Goal: Transaction & Acquisition: Purchase product/service

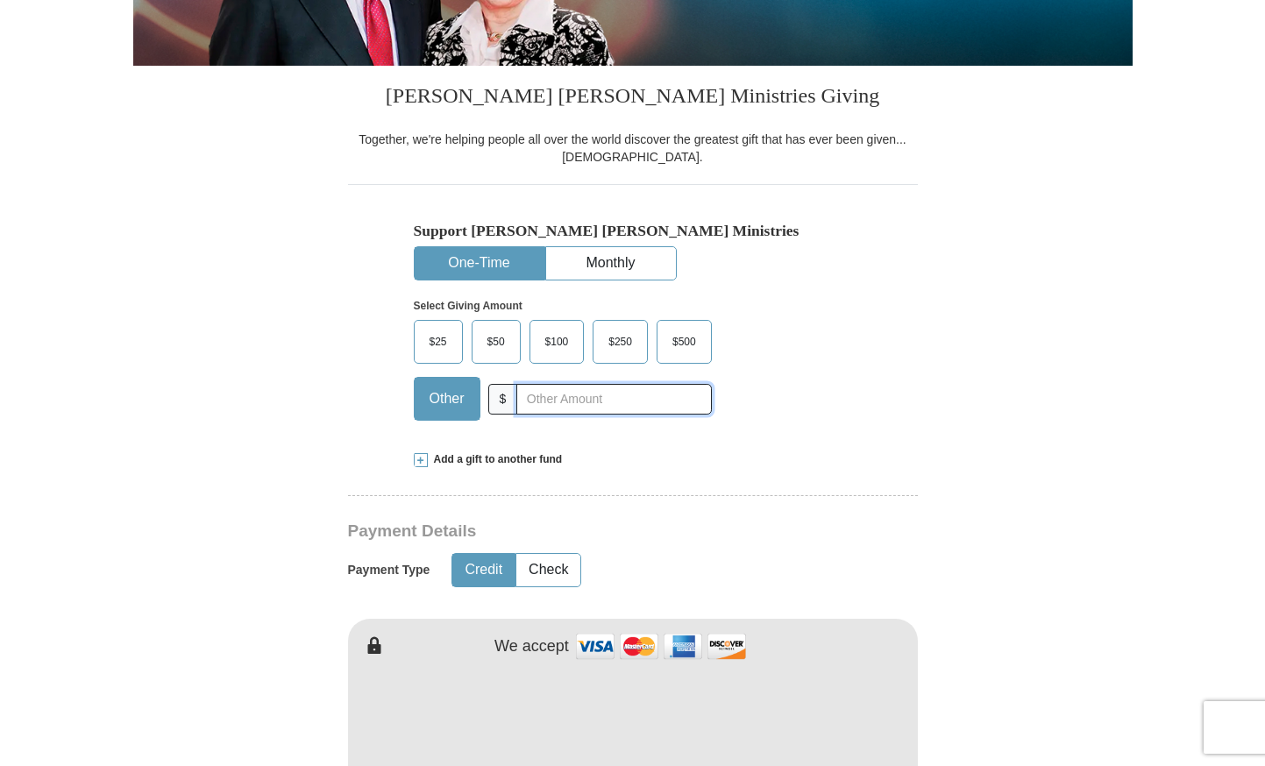
click at [536, 398] on input "text" at bounding box center [613, 399] width 195 height 31
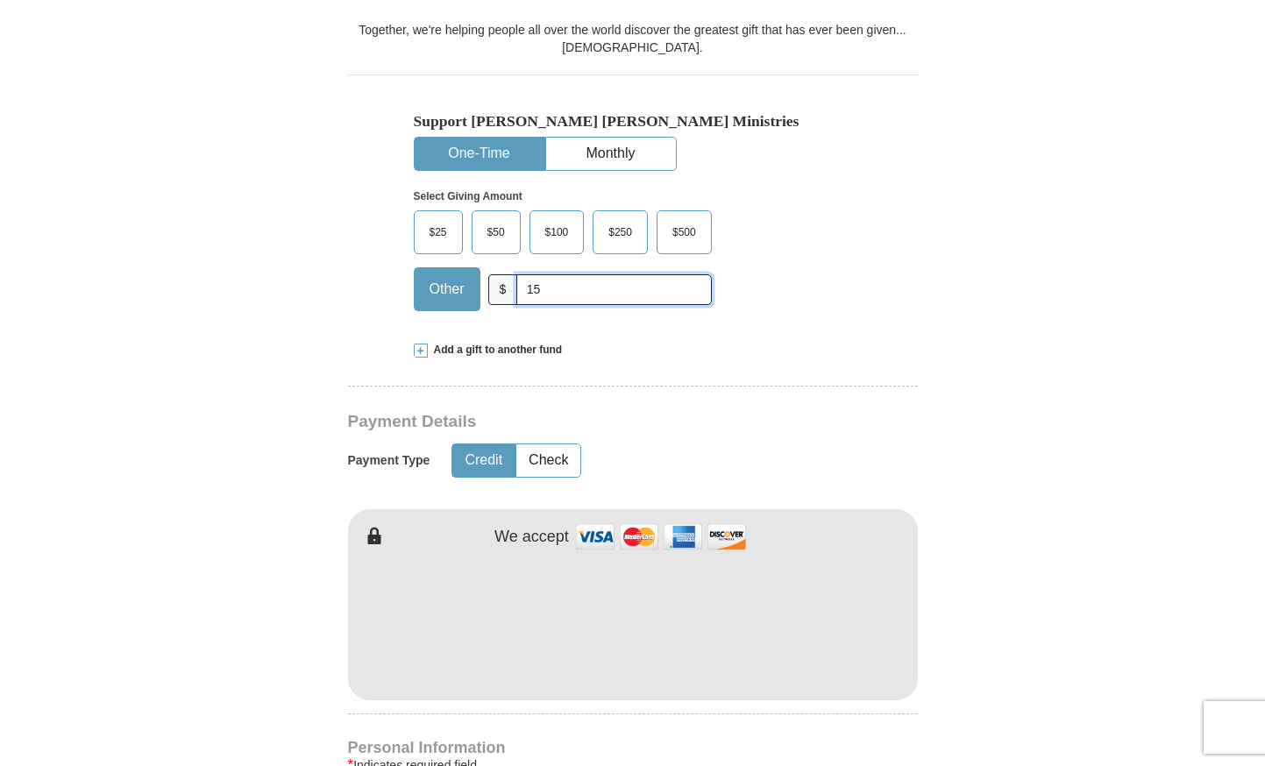
scroll to position [664, 0]
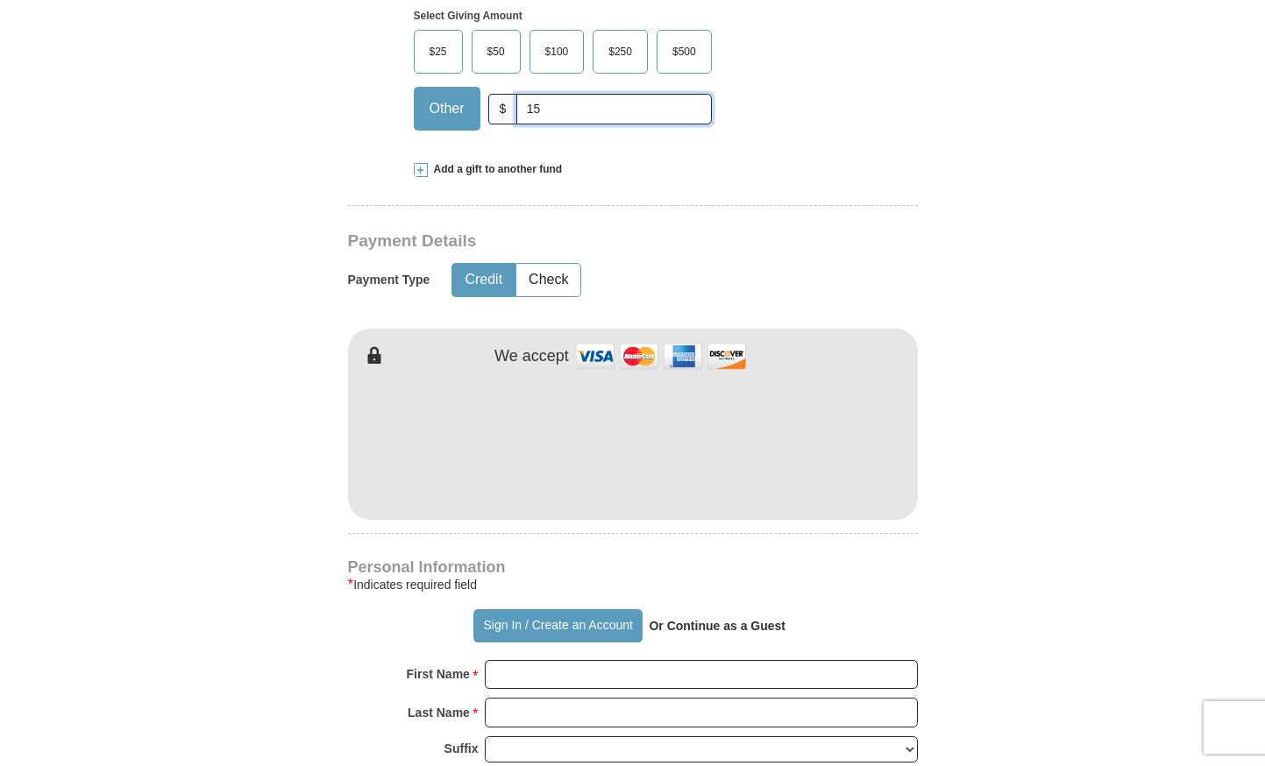
type input "15"
type input "Breanne"
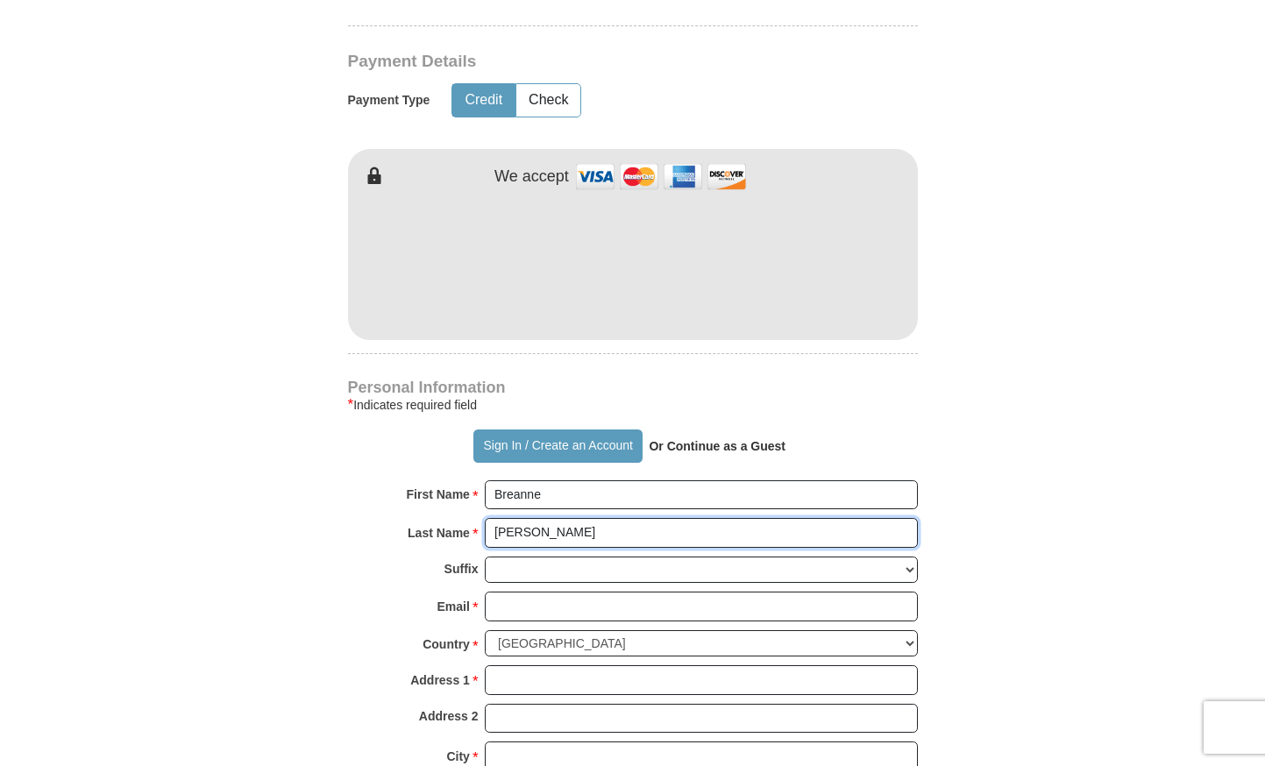
scroll to position [923, 0]
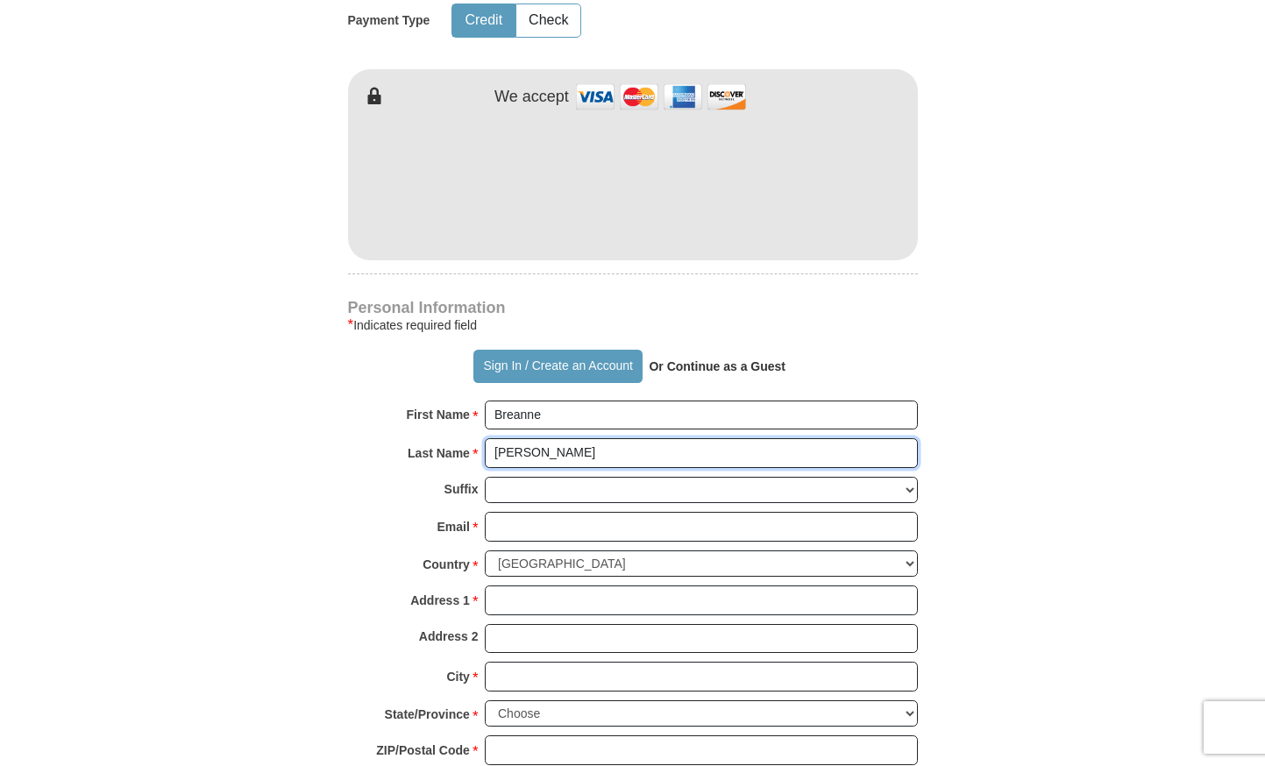
type input "[PERSON_NAME]"
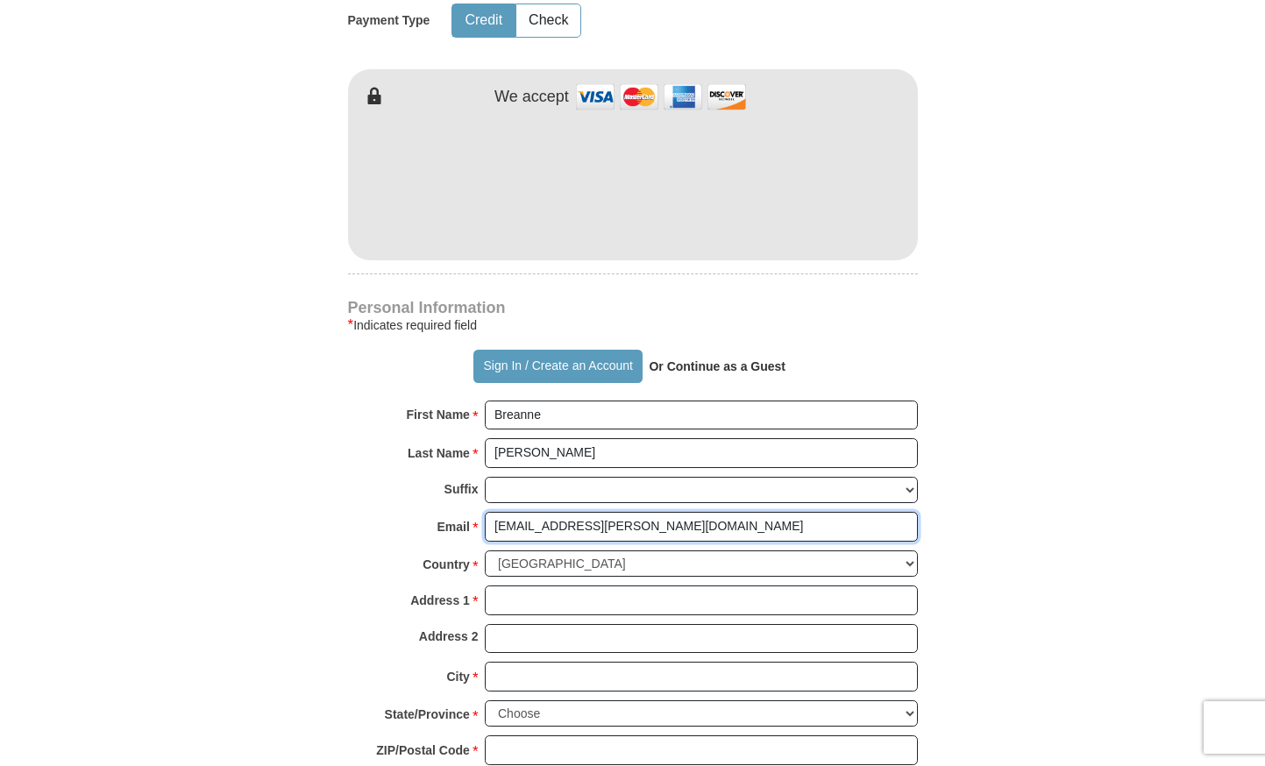
type input "[EMAIL_ADDRESS][PERSON_NAME][DOMAIN_NAME]"
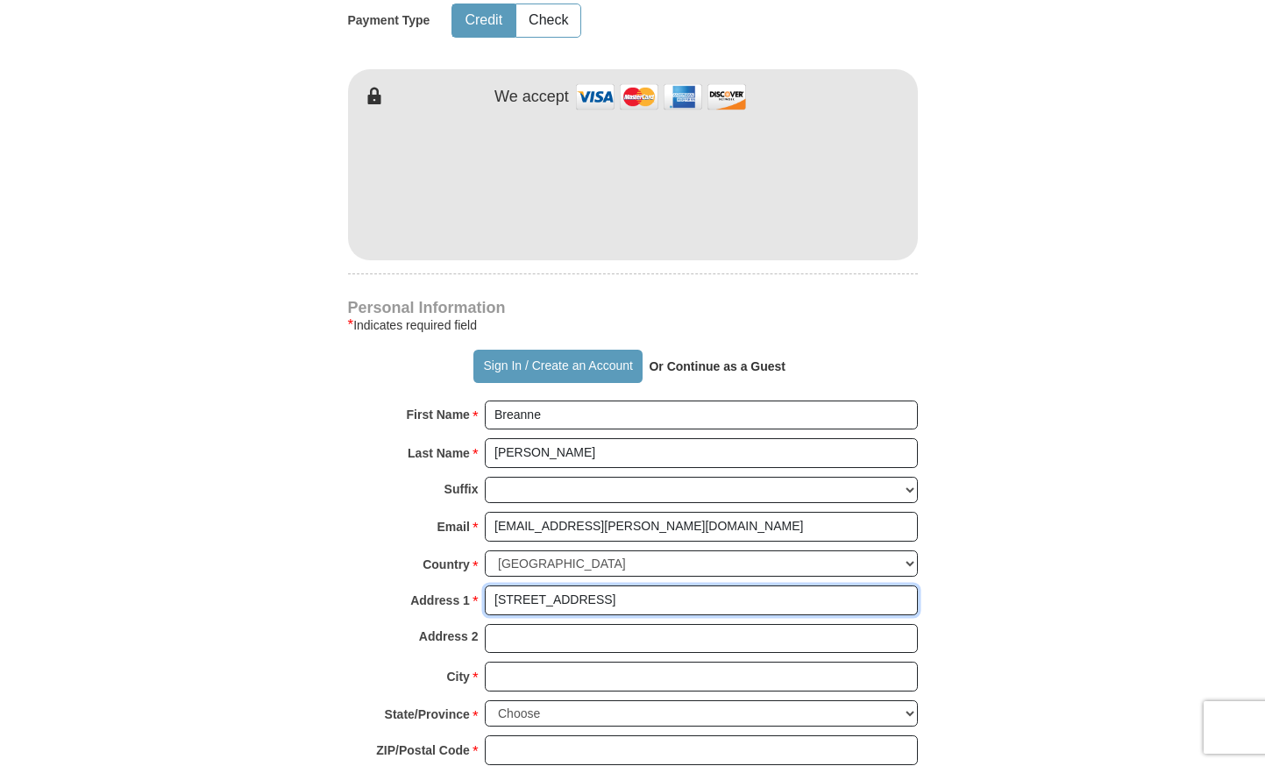
type input "[STREET_ADDRESS]"
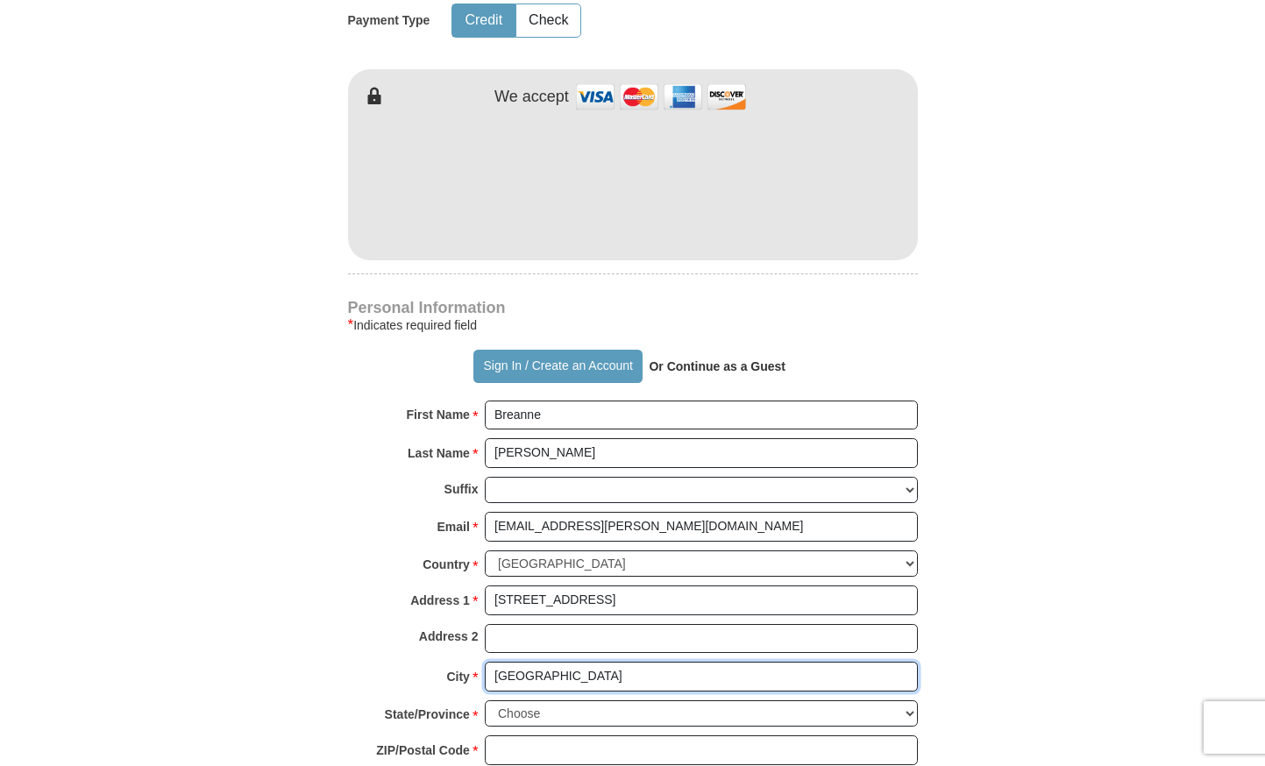
type input "[GEOGRAPHIC_DATA]"
select select "CO"
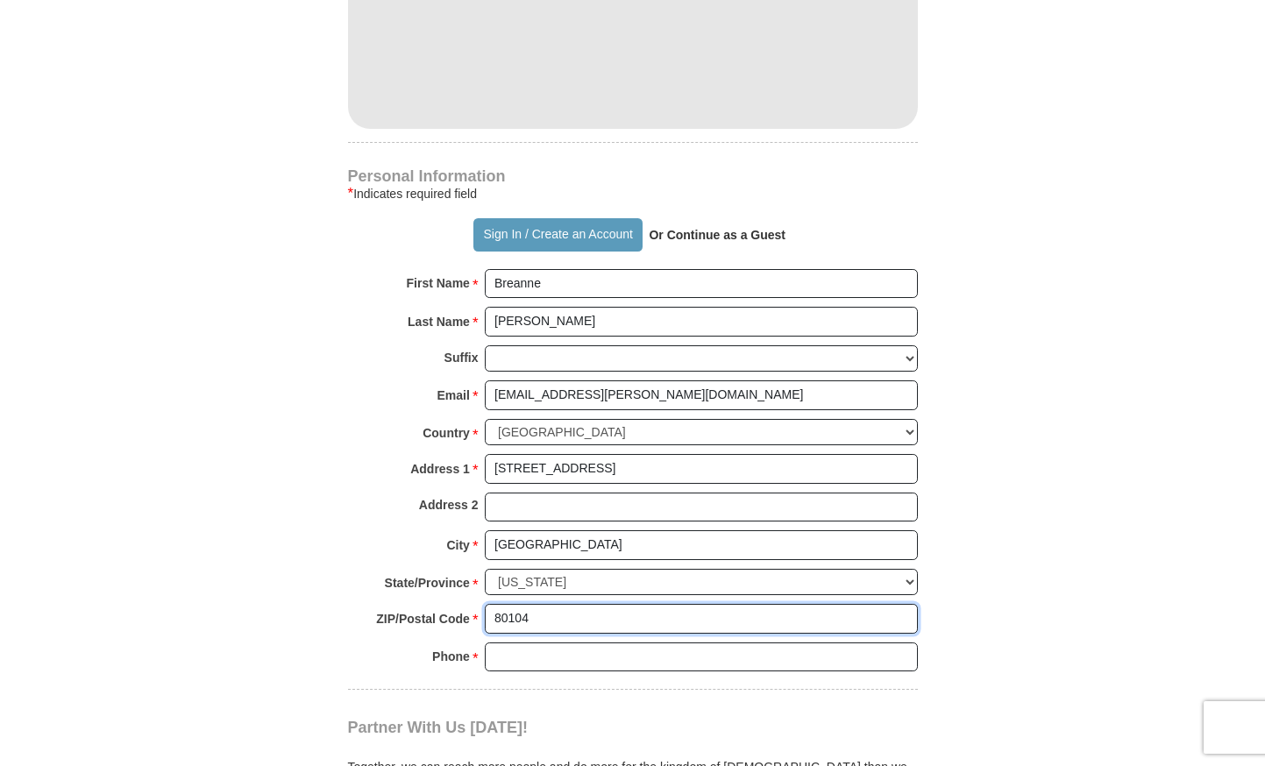
scroll to position [1085, 0]
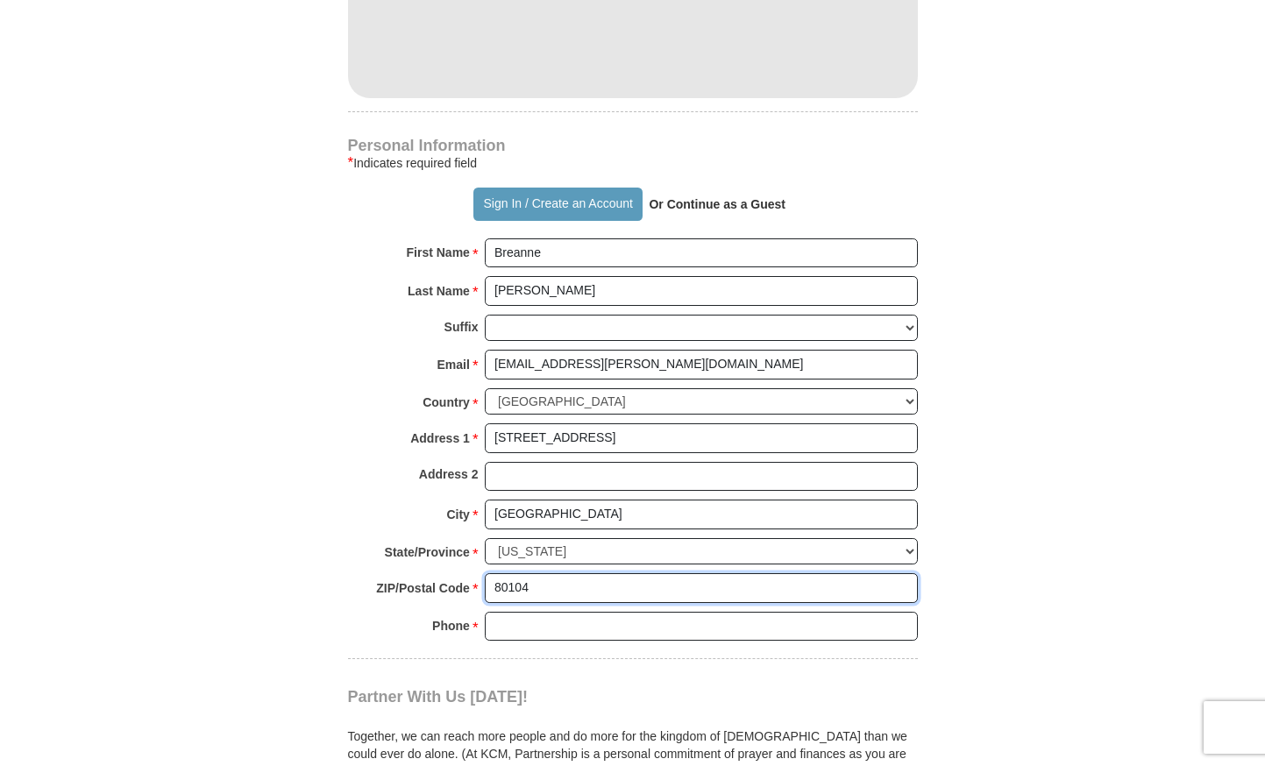
type input "80104"
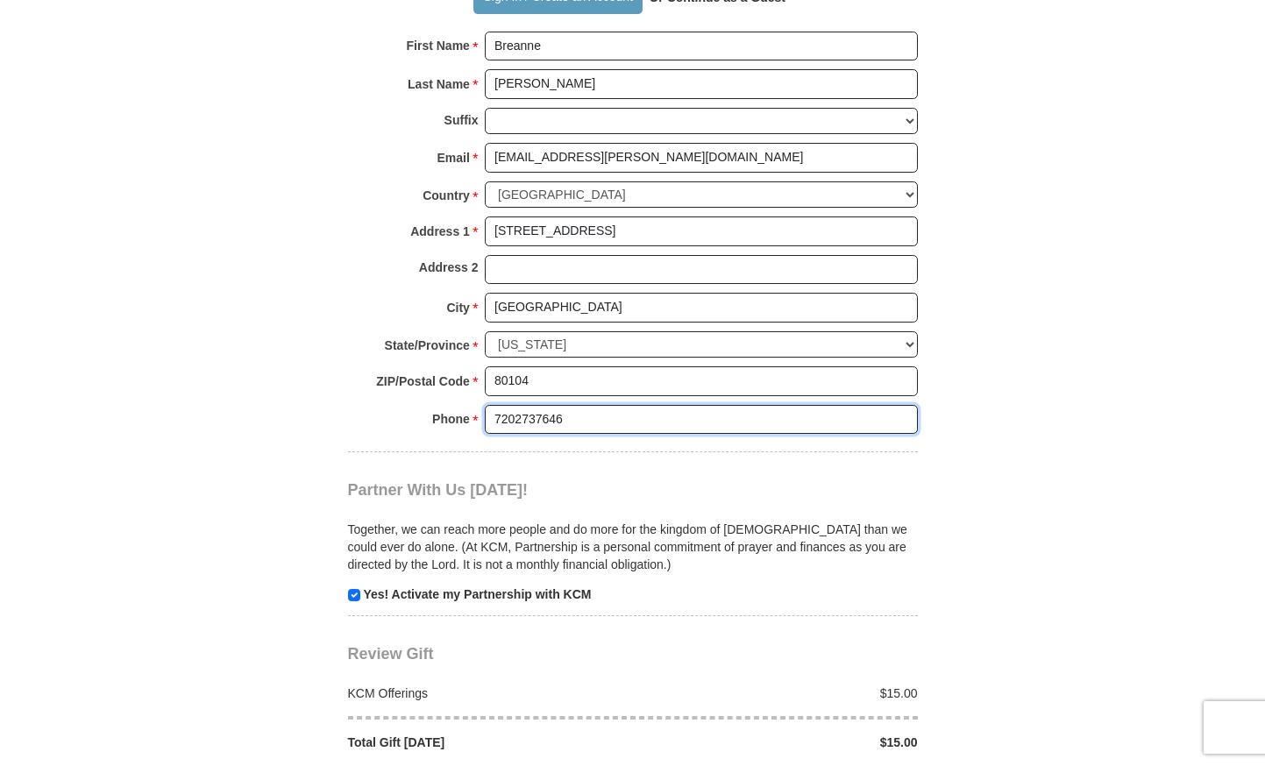
scroll to position [1379, 0]
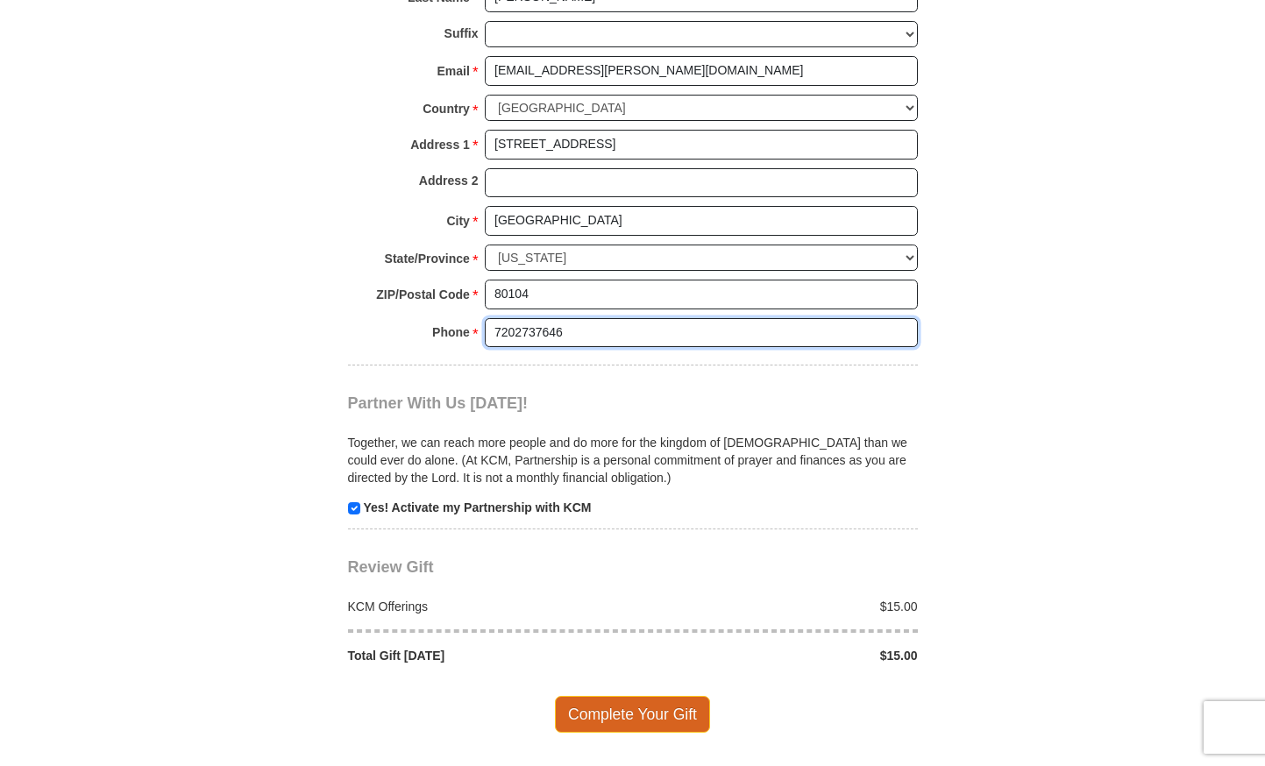
type input "7202737646"
click at [688, 696] on span "Complete Your Gift" at bounding box center [632, 714] width 155 height 37
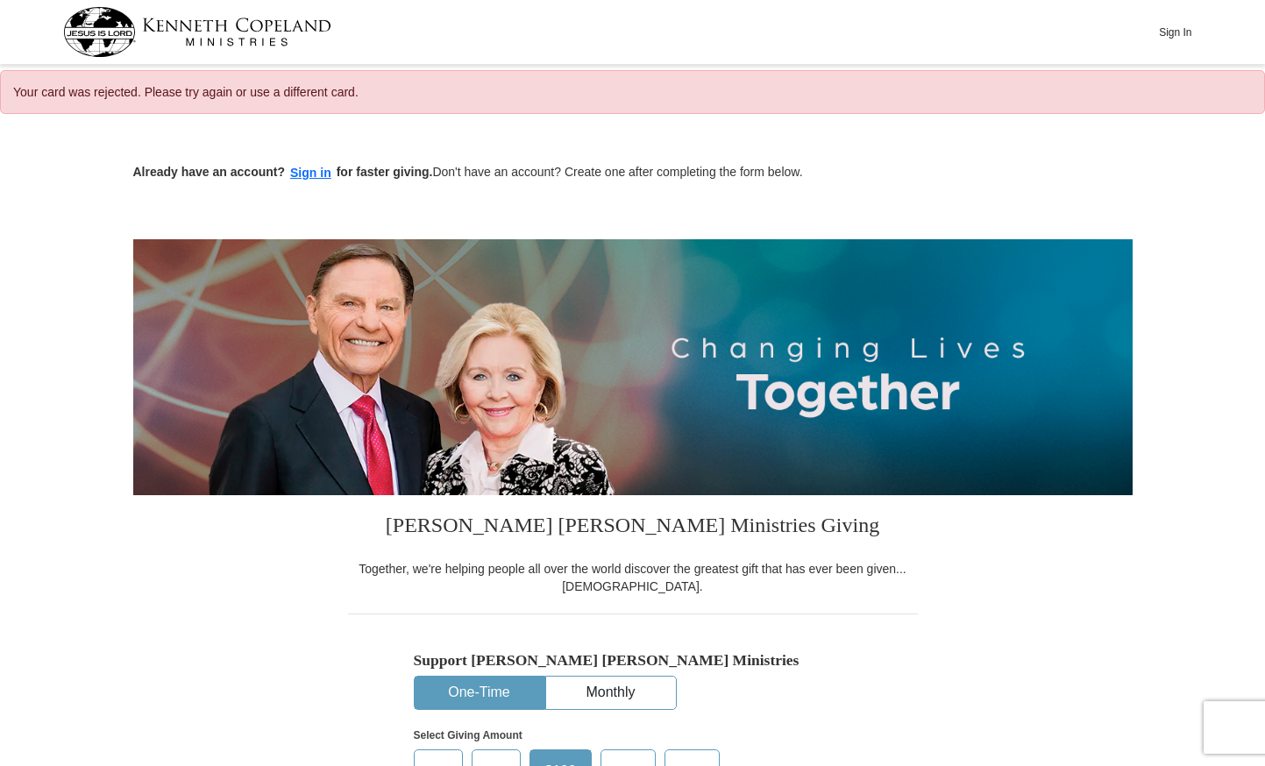
select select "CO"
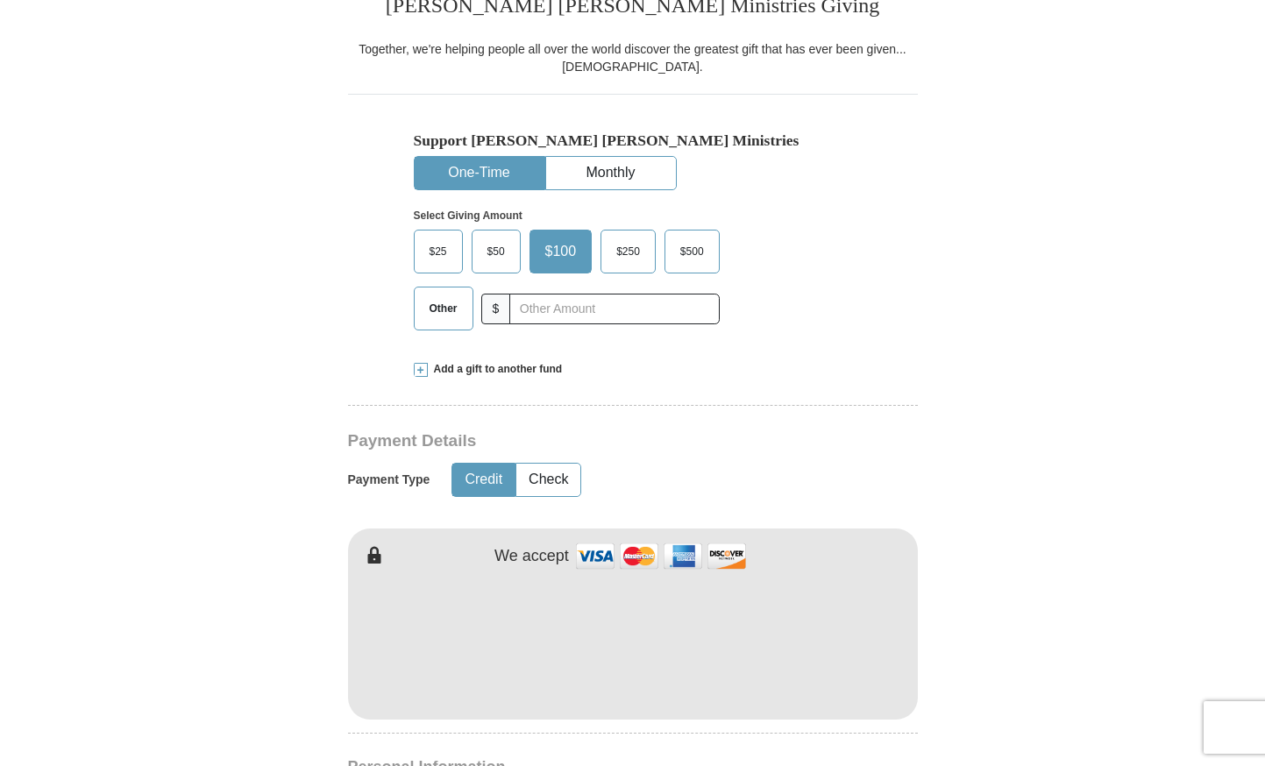
scroll to position [616, 0]
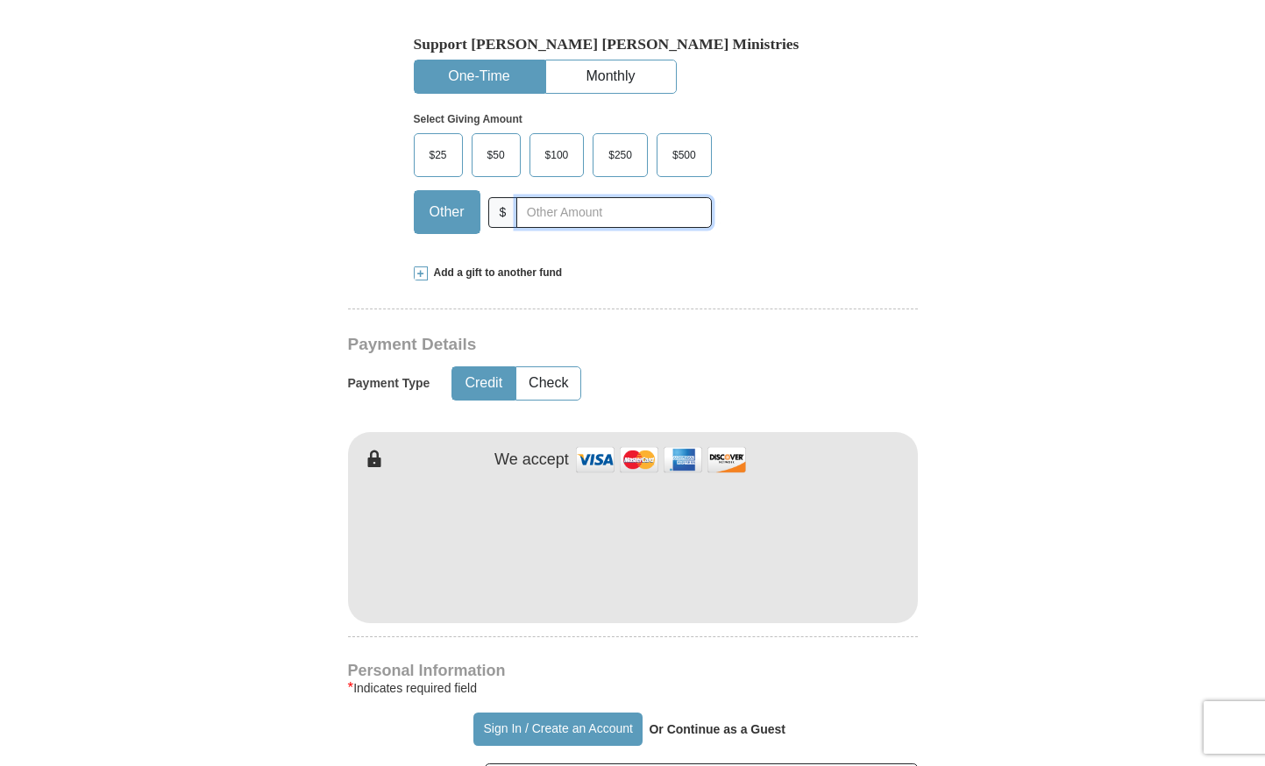
click at [538, 210] on input "text" at bounding box center [613, 212] width 195 height 31
type input "10"
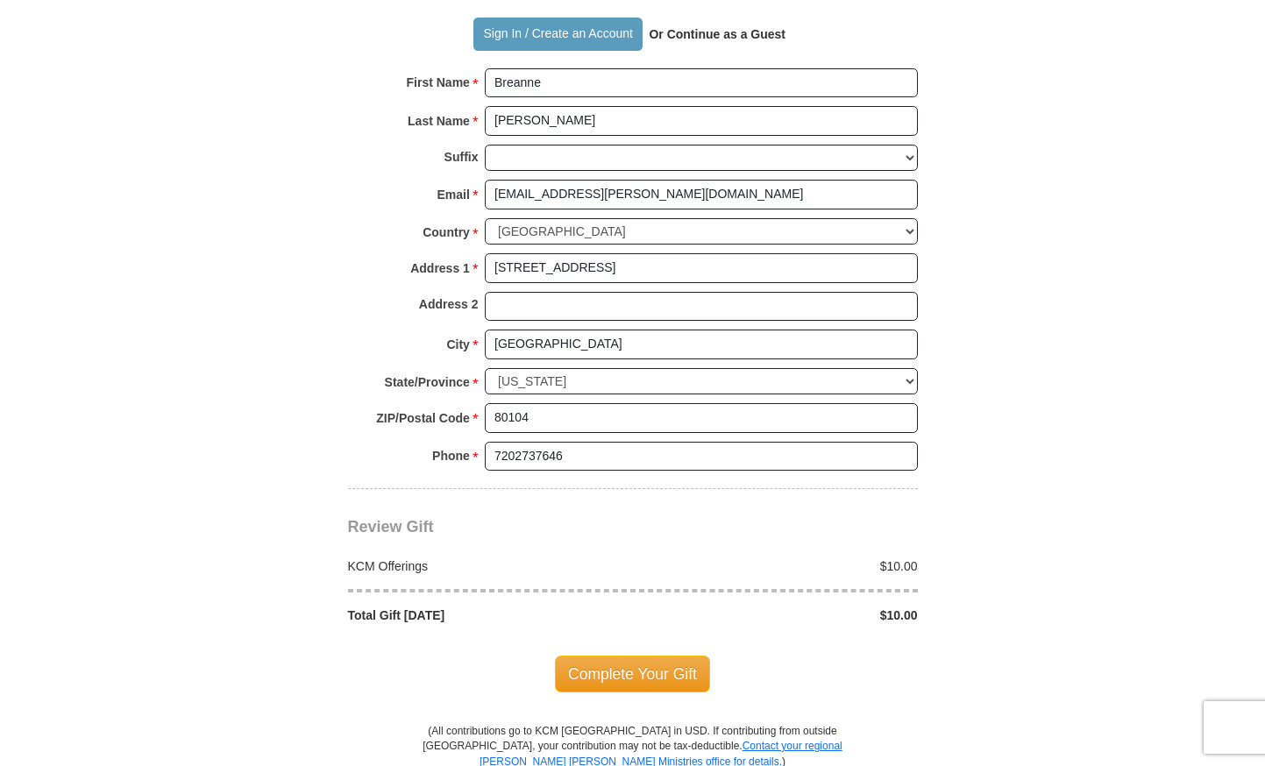
scroll to position [1384, 0]
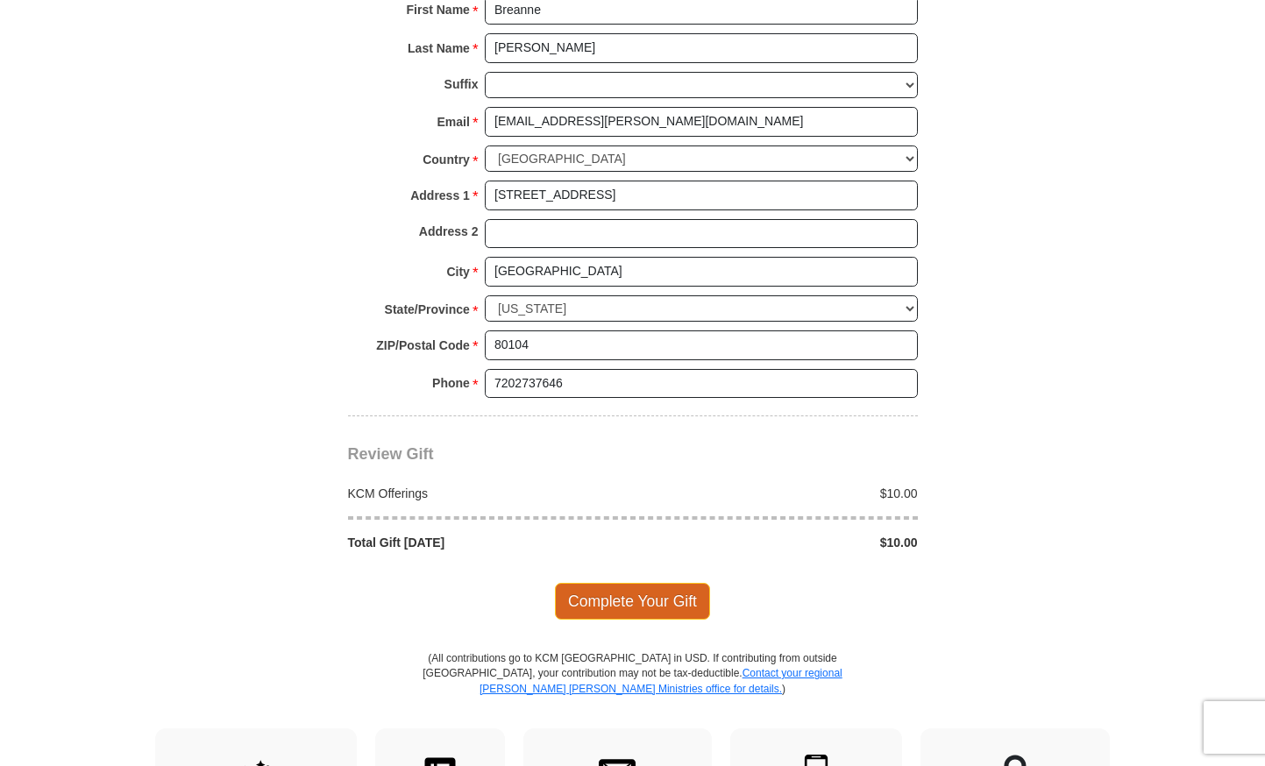
click at [683, 583] on span "Complete Your Gift" at bounding box center [632, 601] width 155 height 37
